Goal: Task Accomplishment & Management: Use online tool/utility

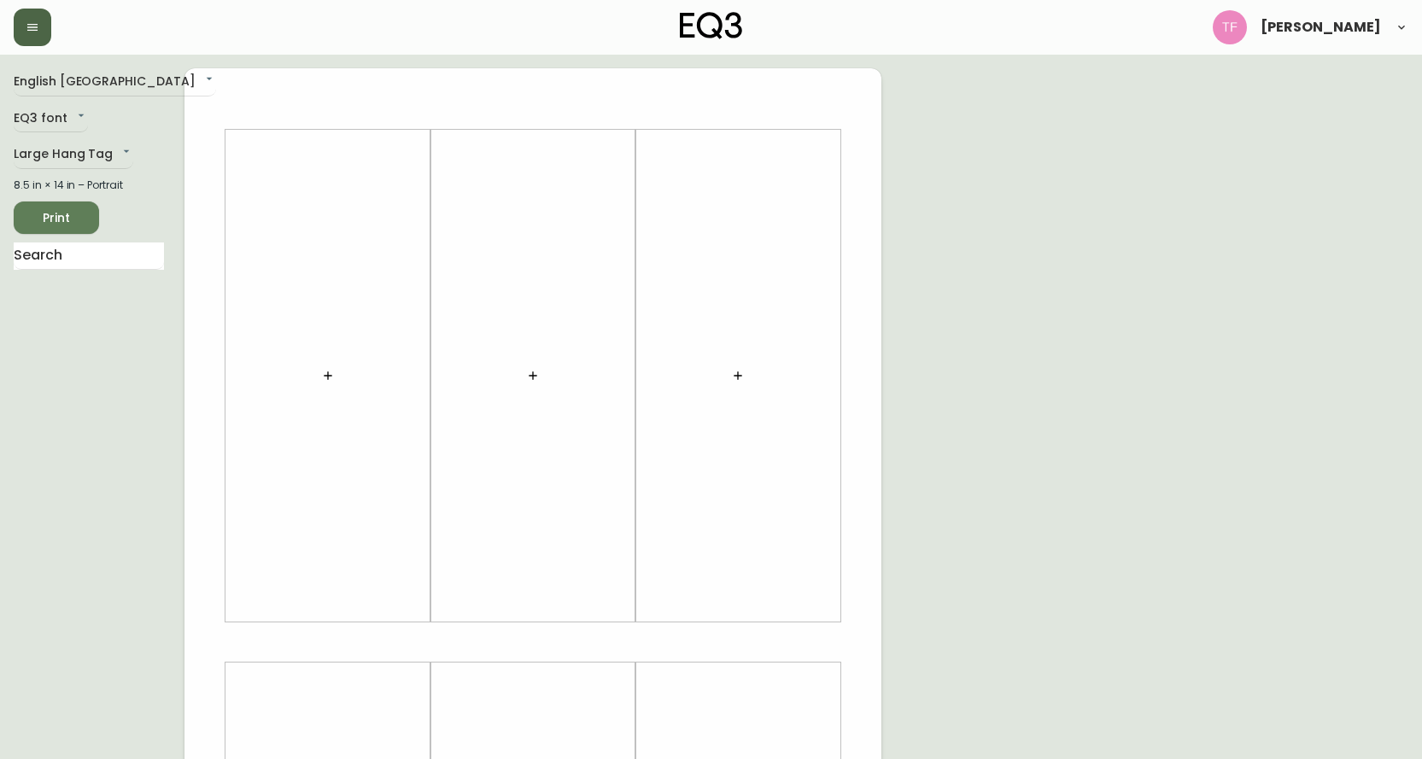
click at [40, 26] on button "button" at bounding box center [33, 28] width 38 height 38
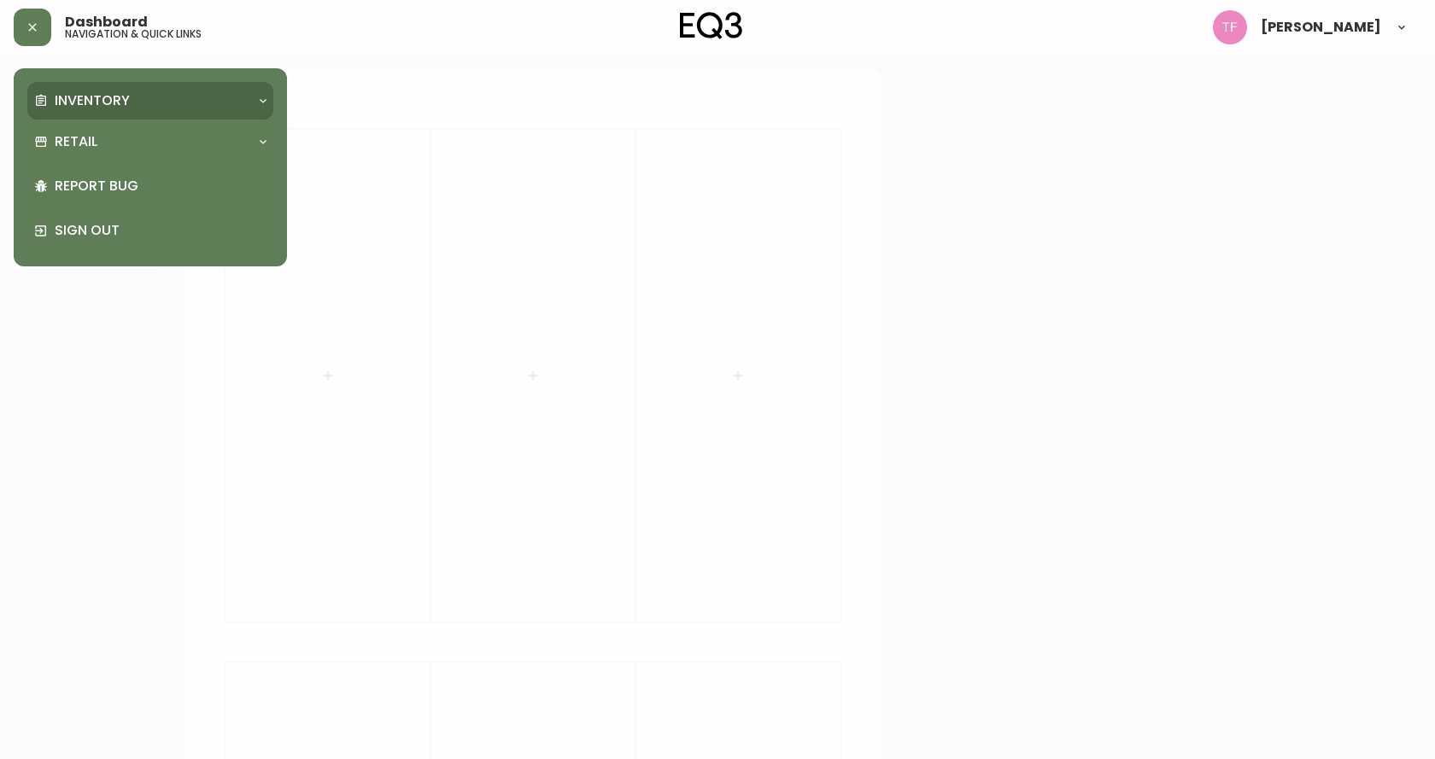
click at [71, 94] on p "Inventory" at bounding box center [92, 100] width 75 height 19
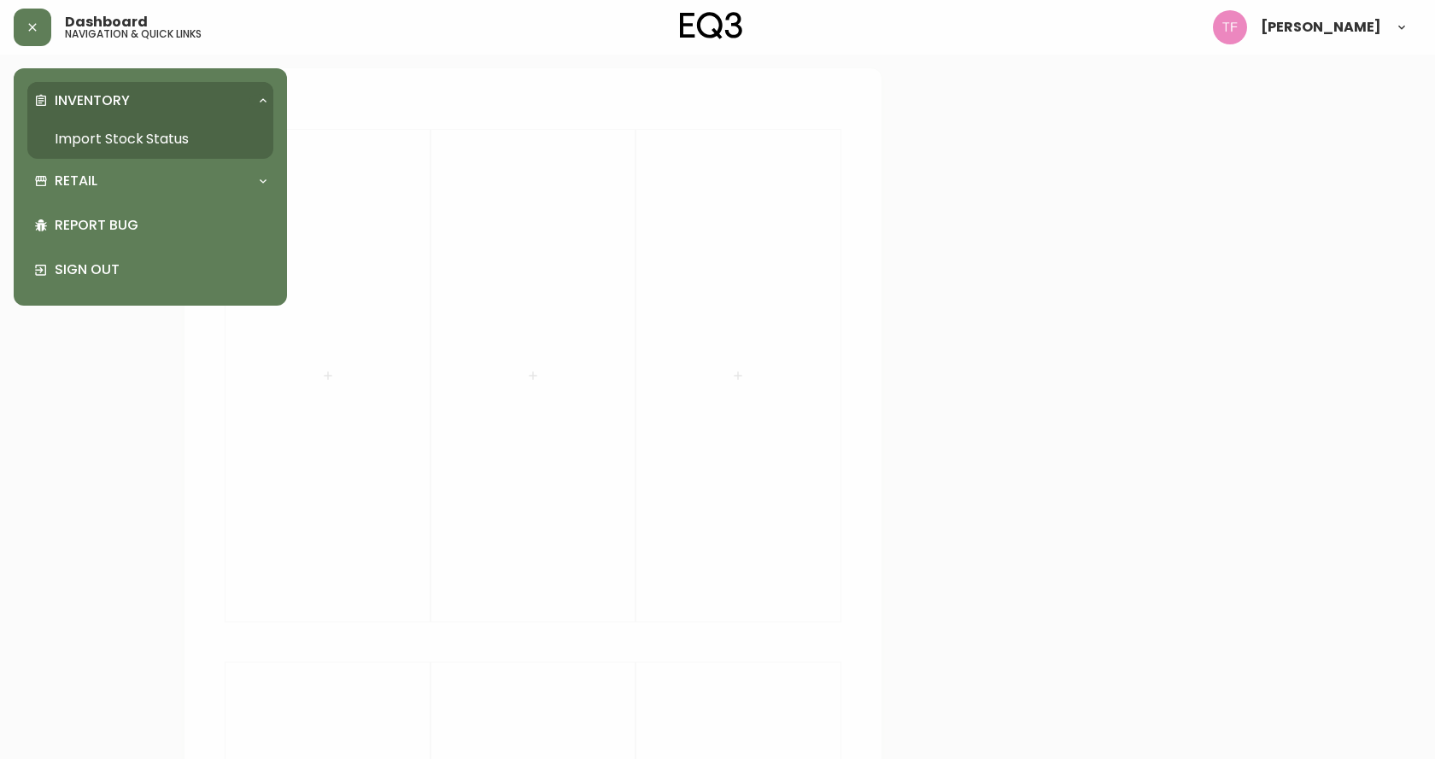
click at [103, 103] on p "Inventory" at bounding box center [92, 100] width 75 height 19
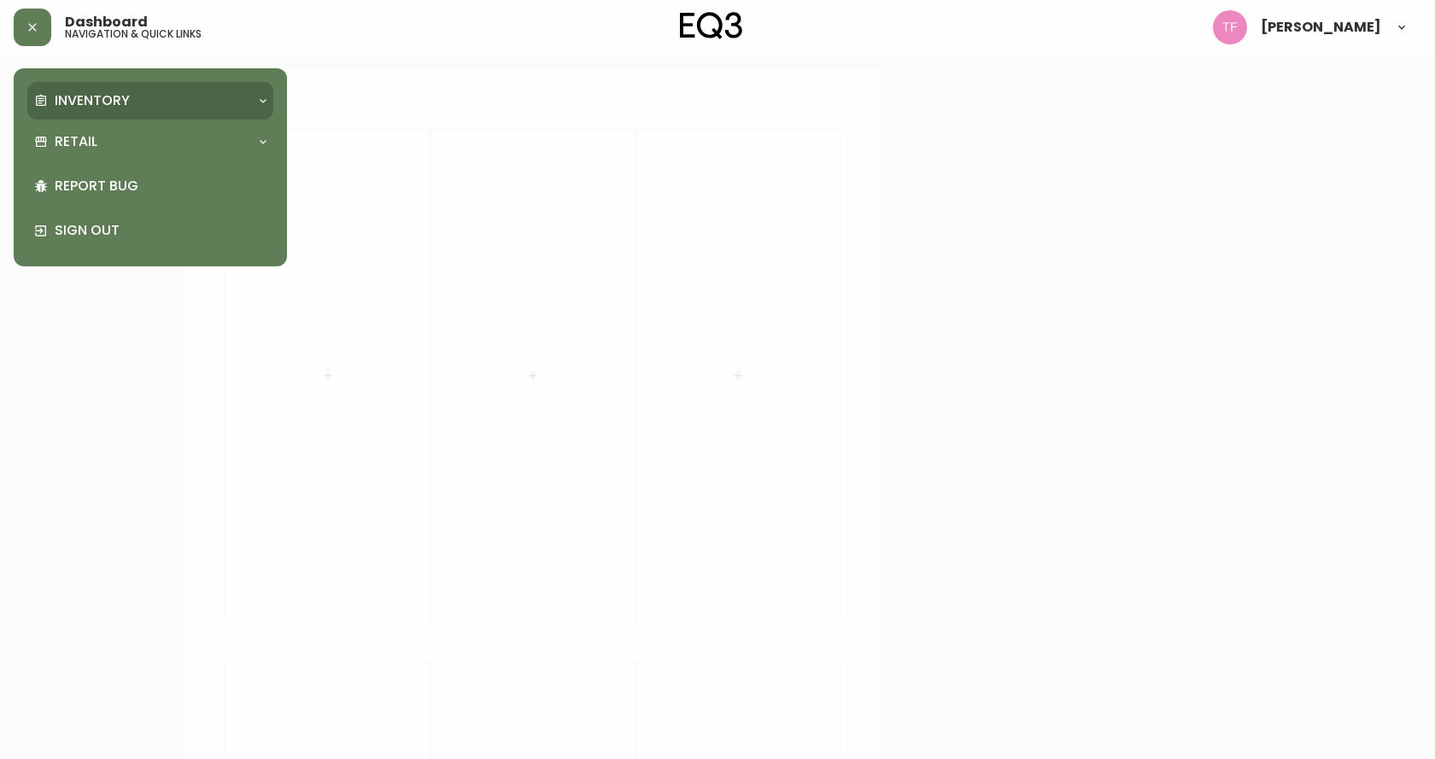
click at [106, 110] on p "Inventory" at bounding box center [92, 100] width 75 height 19
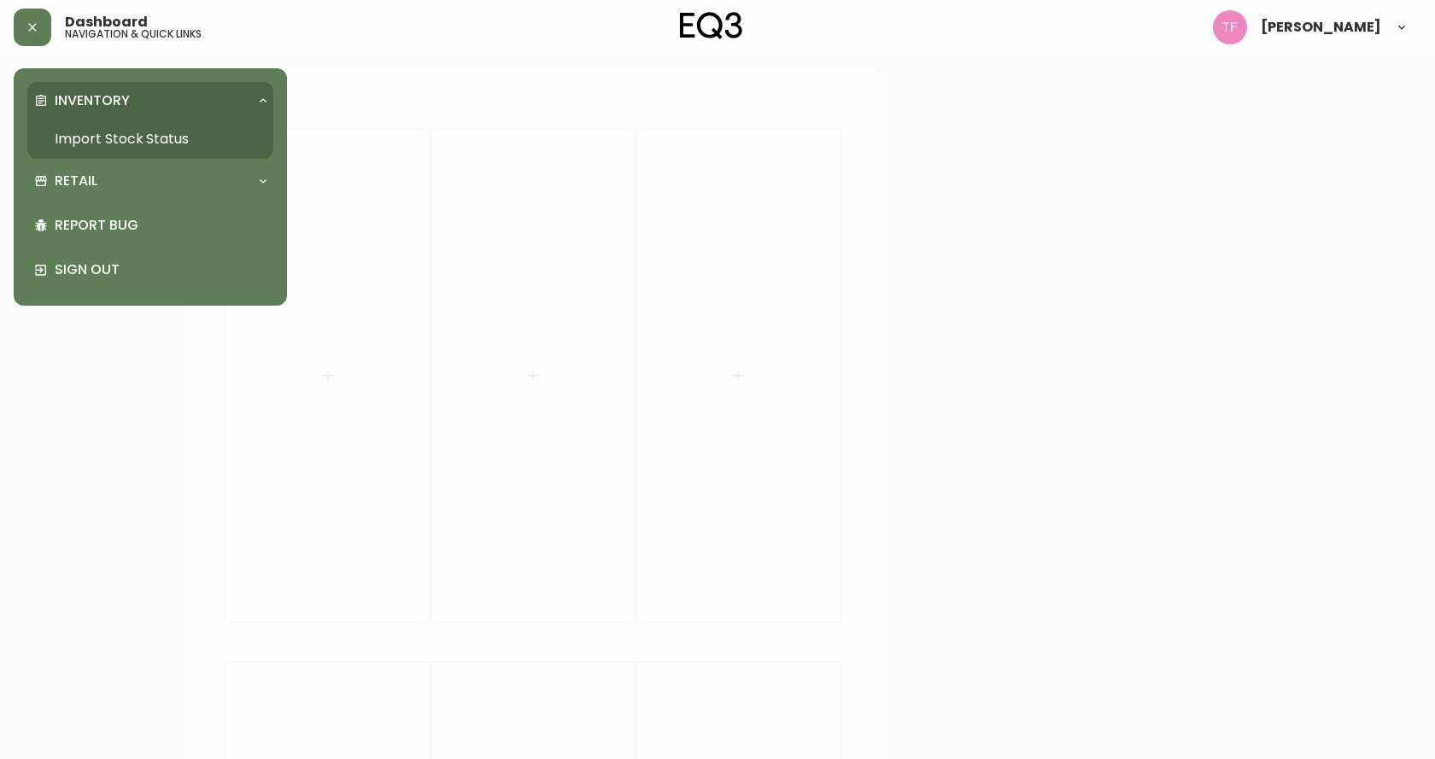
click at [108, 136] on link "Import Stock Status" at bounding box center [150, 139] width 246 height 39
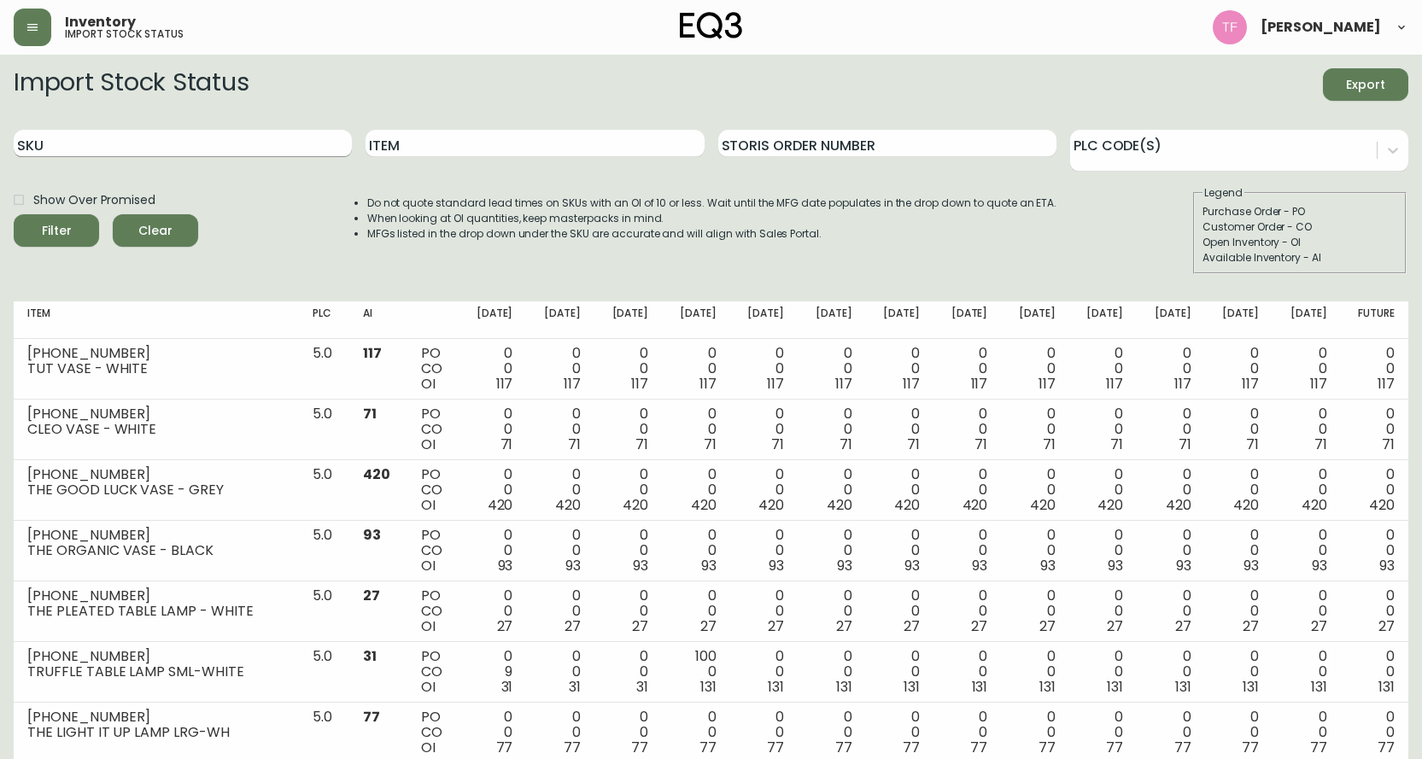
click at [60, 144] on input "SKU" at bounding box center [183, 143] width 338 height 27
type input "a"
type input "[PERSON_NAME]"
click at [14, 214] on button "Filter" at bounding box center [56, 230] width 85 height 32
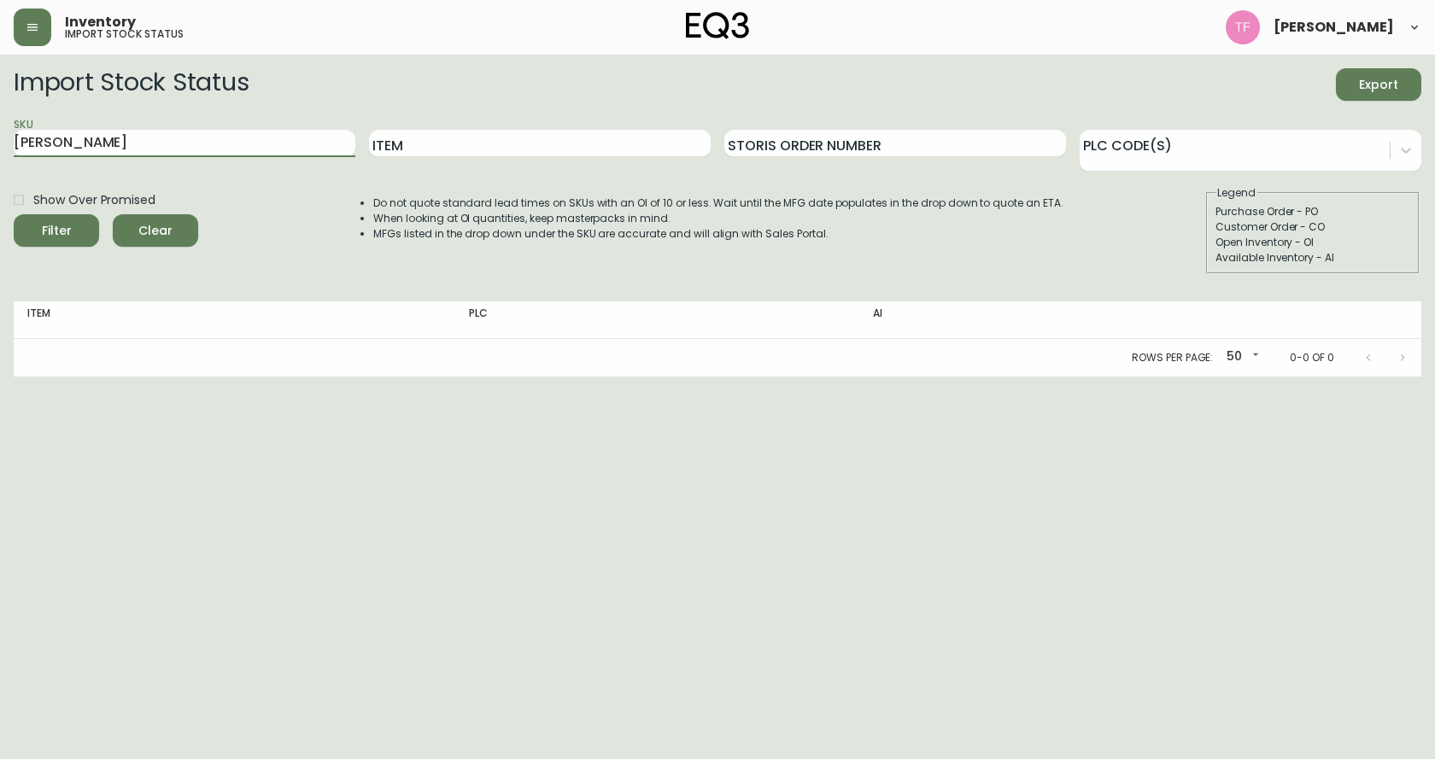
drag, startPoint x: 79, startPoint y: 142, endPoint x: 0, endPoint y: 134, distance: 79.0
click at [0, 140] on main "Import Stock Status Export SKU [PERSON_NAME] Storis Order Number PLC Code(s) Sh…" at bounding box center [717, 216] width 1435 height 322
click at [531, 130] on input "Item" at bounding box center [540, 143] width 342 height 27
type input "[PERSON_NAME]"
click at [14, 214] on button "Filter" at bounding box center [56, 230] width 85 height 32
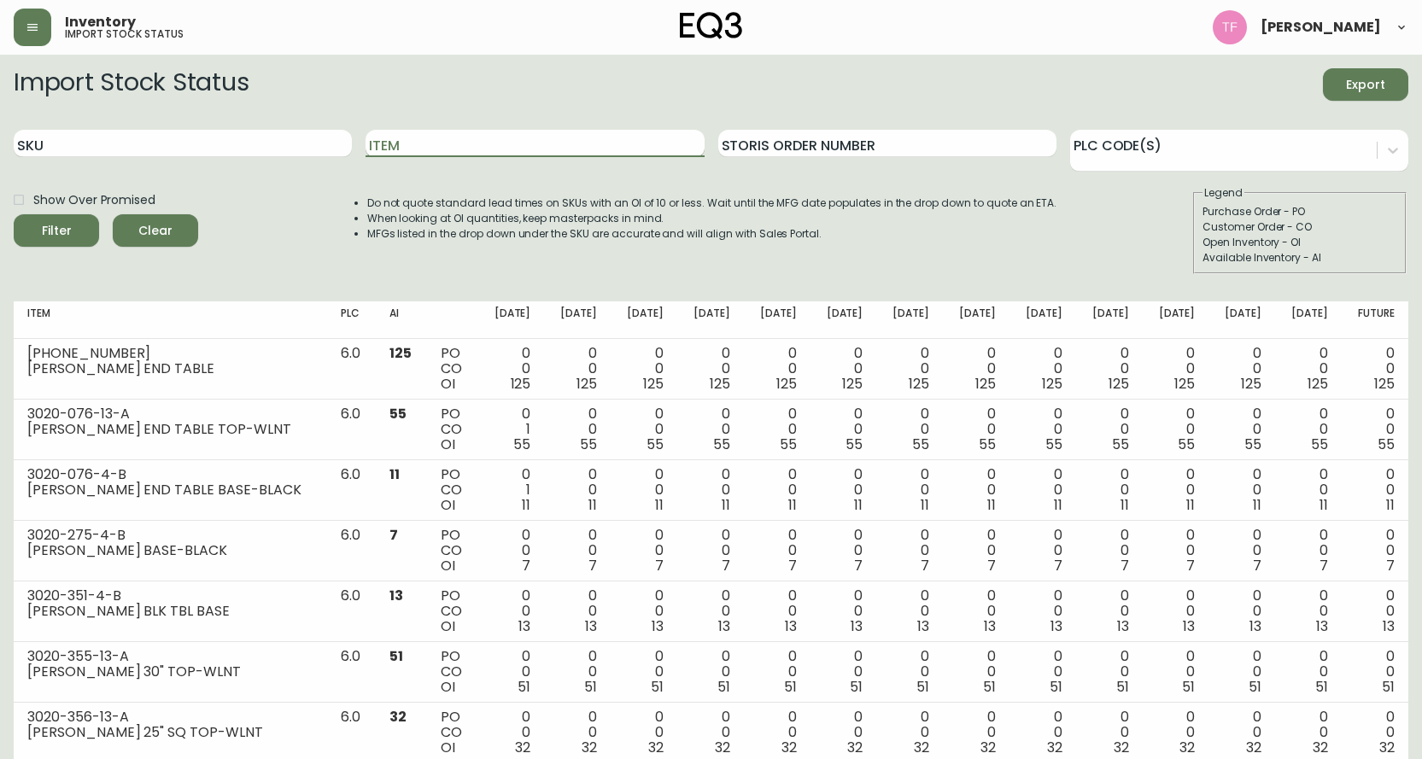
click at [403, 138] on input "Item" at bounding box center [535, 143] width 338 height 27
type input "[PERSON_NAME]"
click at [14, 214] on button "Filter" at bounding box center [56, 230] width 85 height 32
